Goal: Transaction & Acquisition: Obtain resource

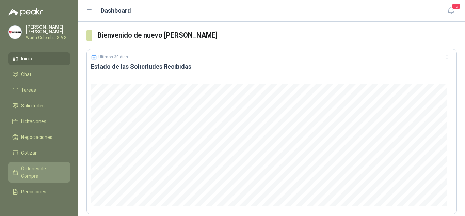
click at [46, 170] on span "Órdenes de Compra" at bounding box center [42, 172] width 43 height 15
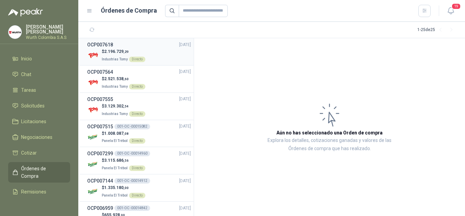
click at [113, 52] on span "2.196.729 ,29" at bounding box center [116, 51] width 25 height 5
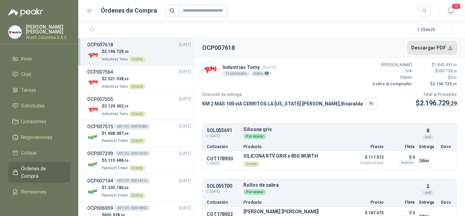
click at [446, 45] on button "Descargar PDF" at bounding box center [433, 48] width 50 height 14
